Goal: Task Accomplishment & Management: Use online tool/utility

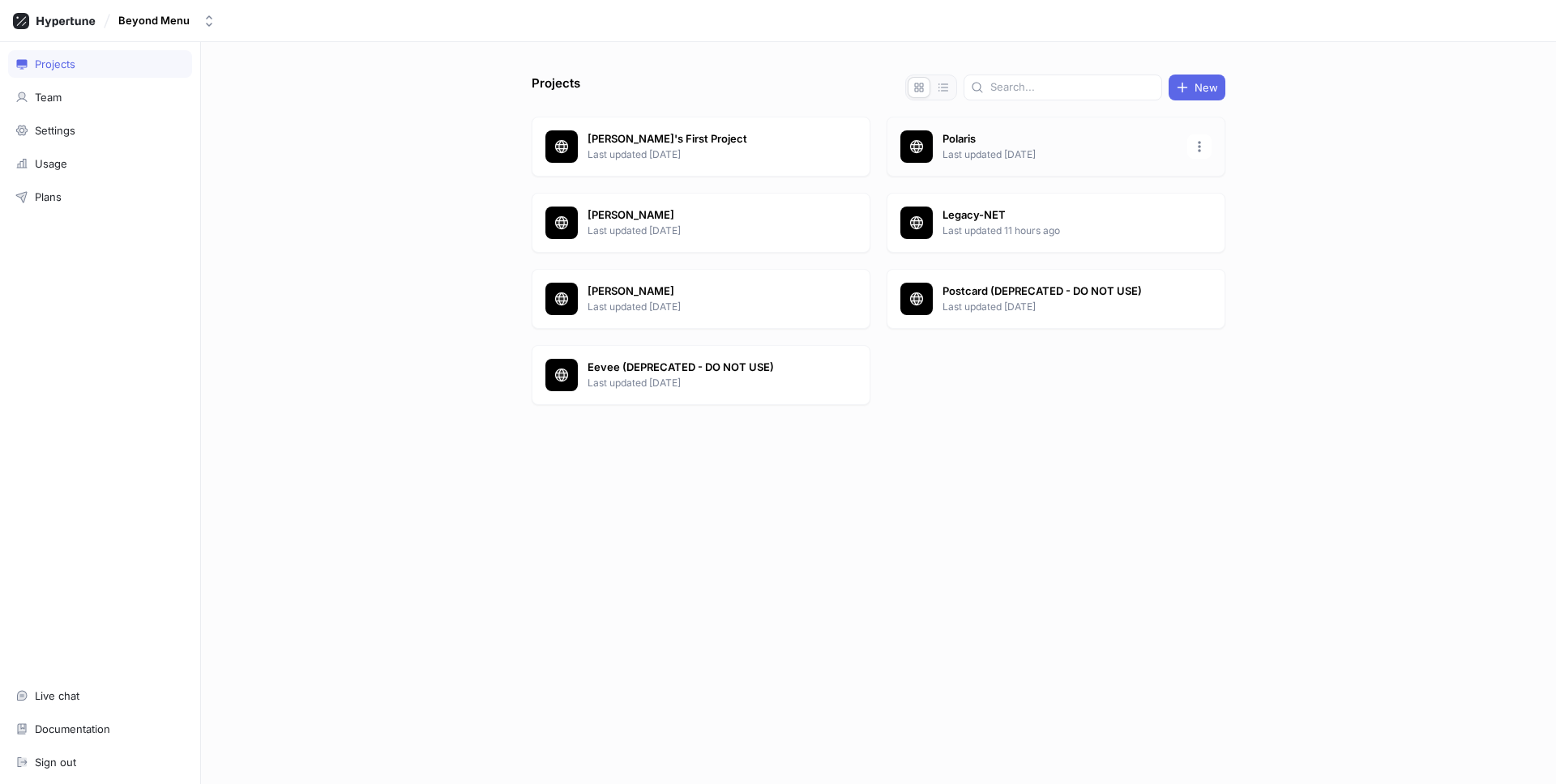
click at [984, 152] on p "Last updated [DATE]" at bounding box center [1060, 155] width 235 height 15
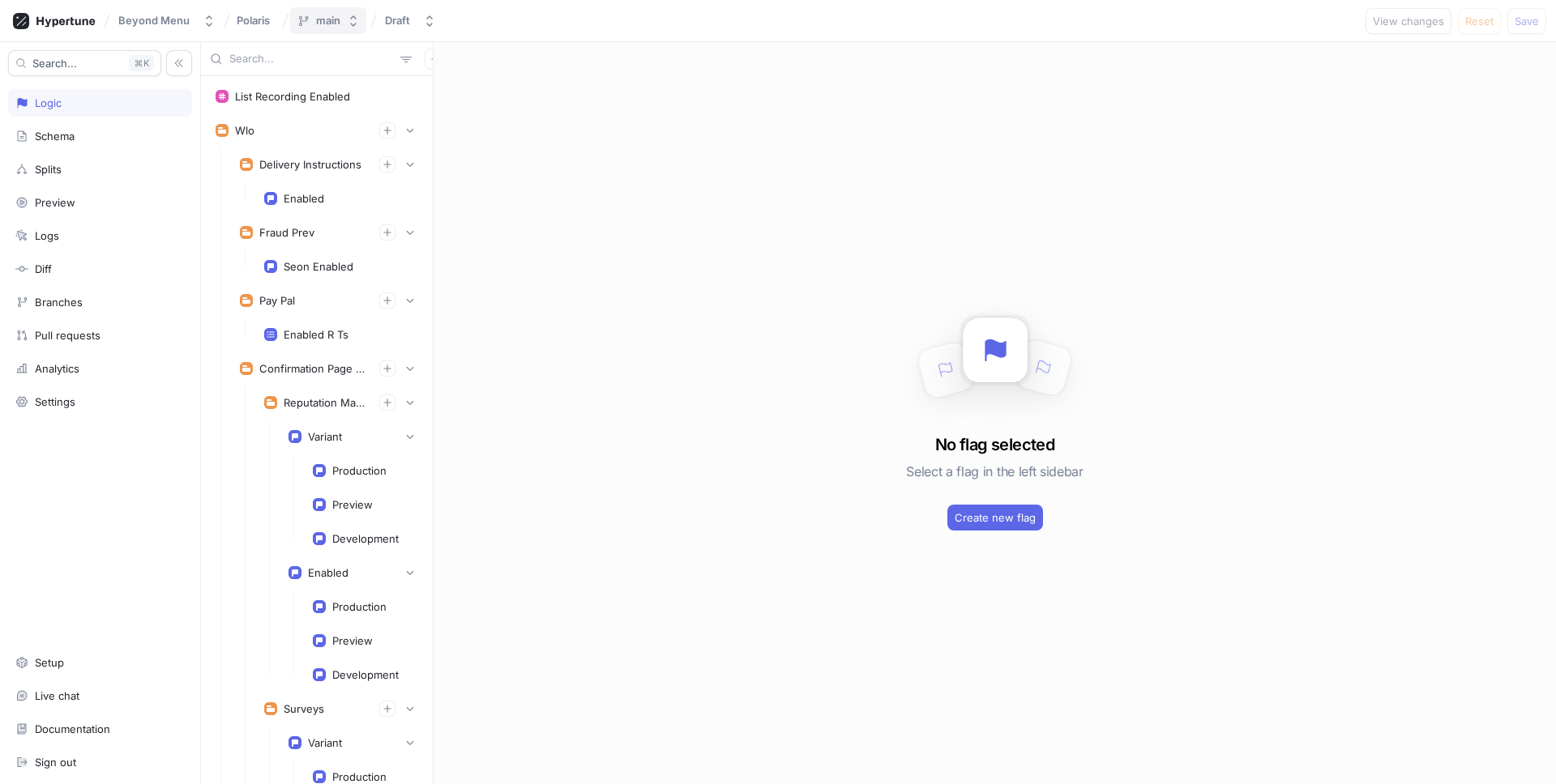
click at [343, 25] on button "main" at bounding box center [327, 20] width 76 height 27
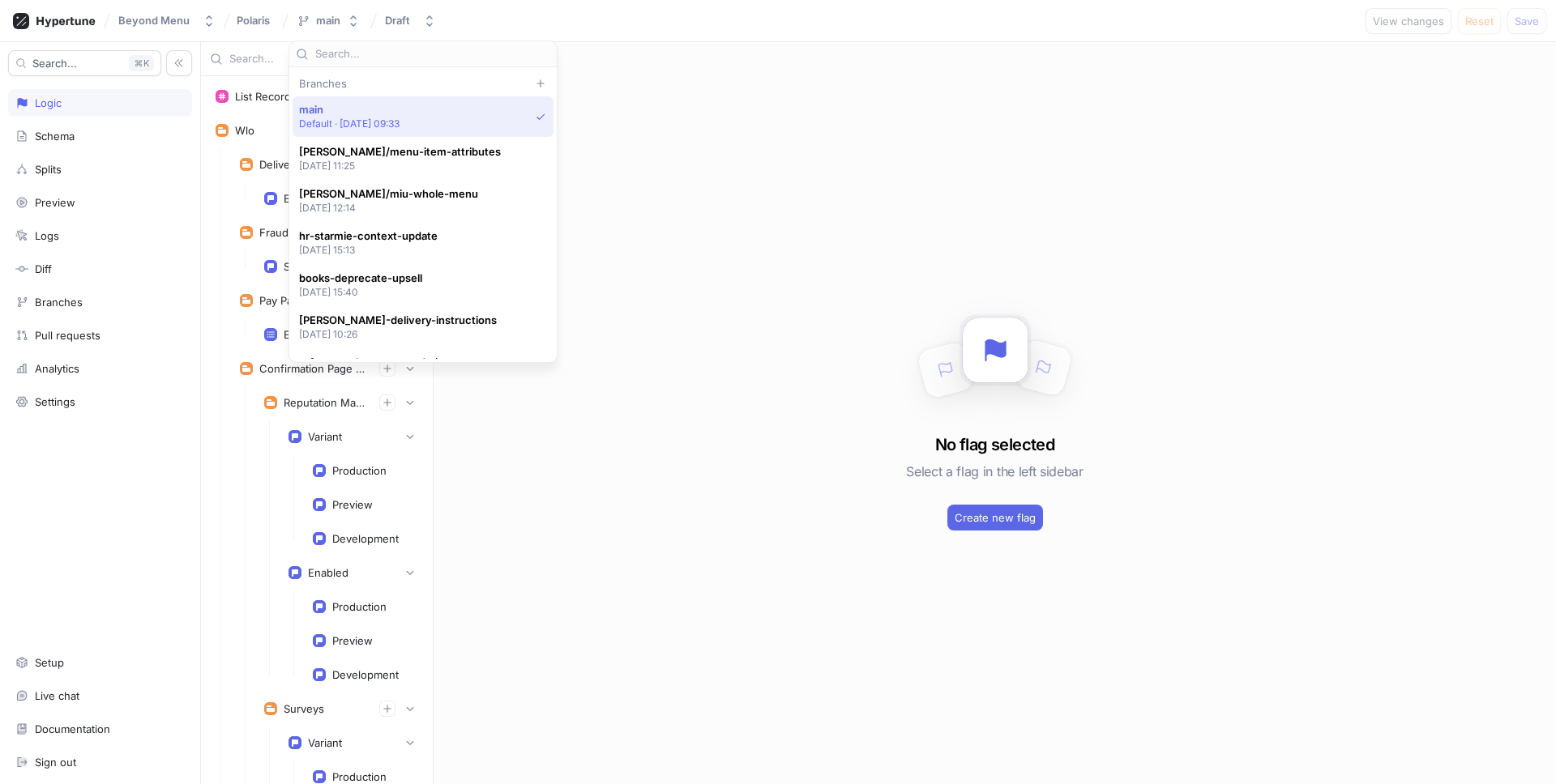
click at [373, 55] on input "text" at bounding box center [432, 54] width 235 height 17
paste input "hr-starmie-context-update"
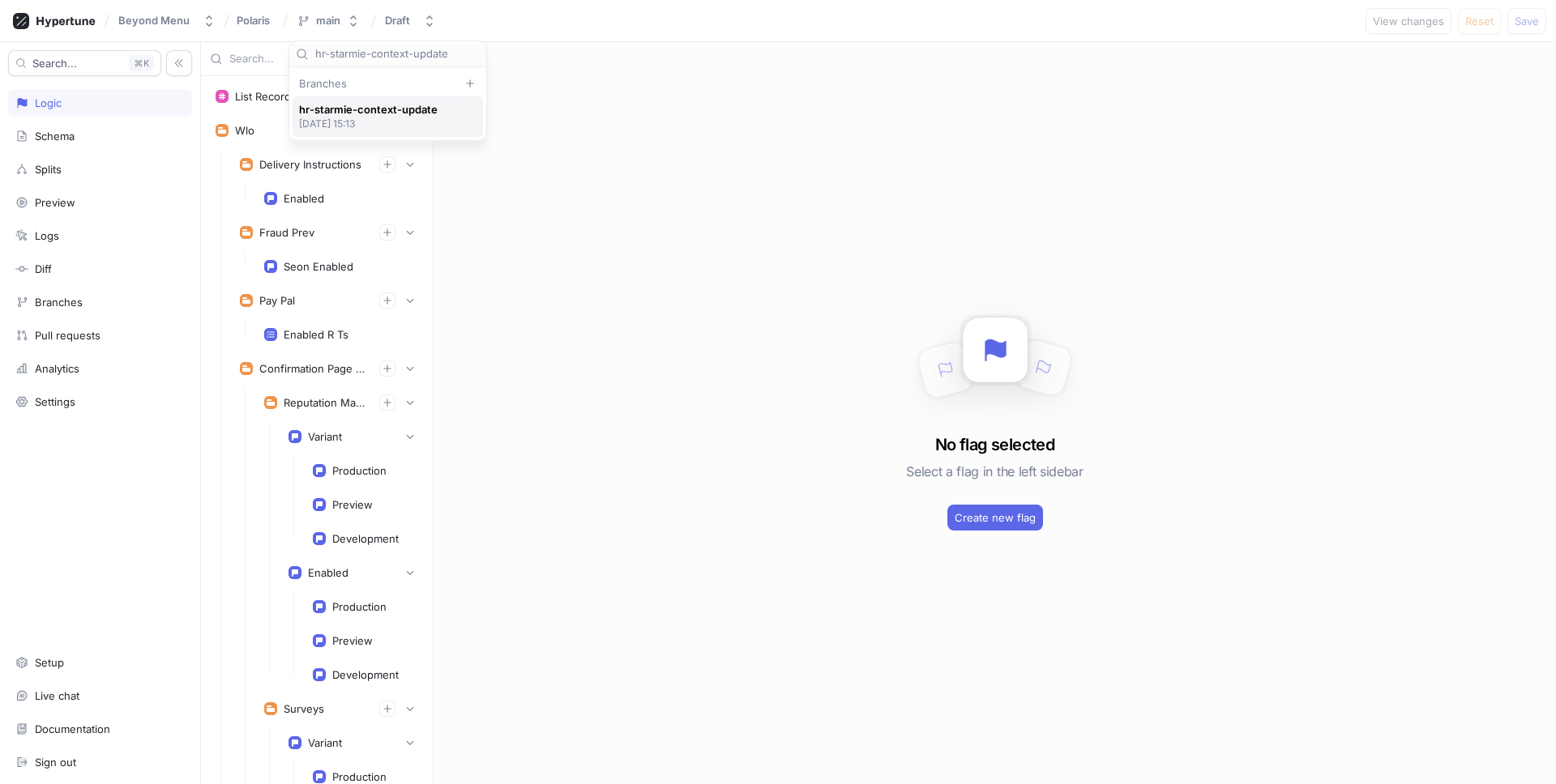
type input "hr-starmie-context-update"
click at [371, 113] on span "hr-starmie-context-update" at bounding box center [368, 110] width 138 height 14
click at [1321, 25] on span "Create pull request" at bounding box center [1288, 21] width 97 height 10
